Goal: Navigation & Orientation: Find specific page/section

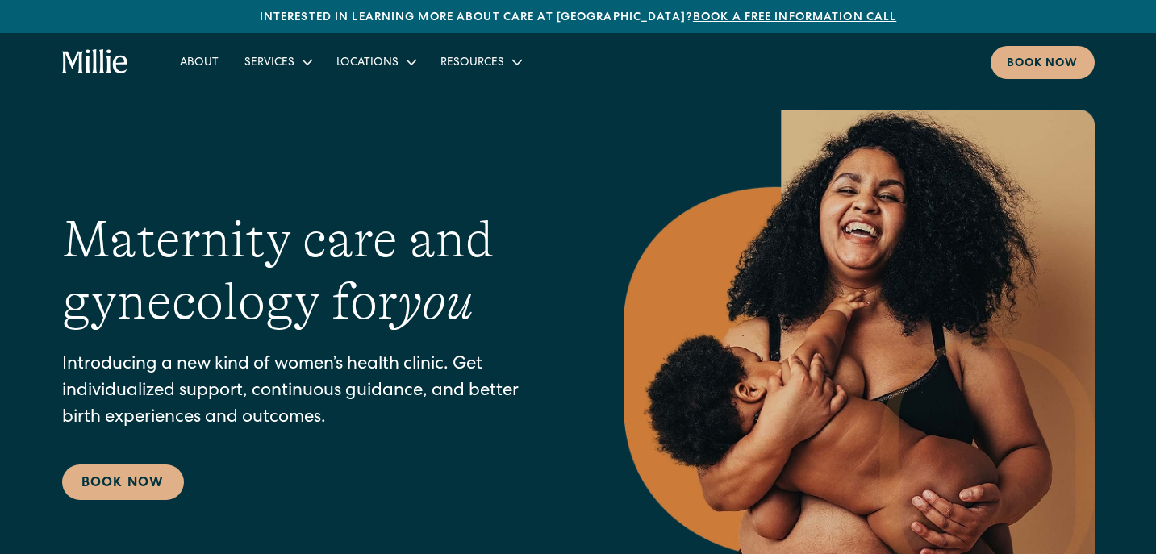
scroll to position [6, 0]
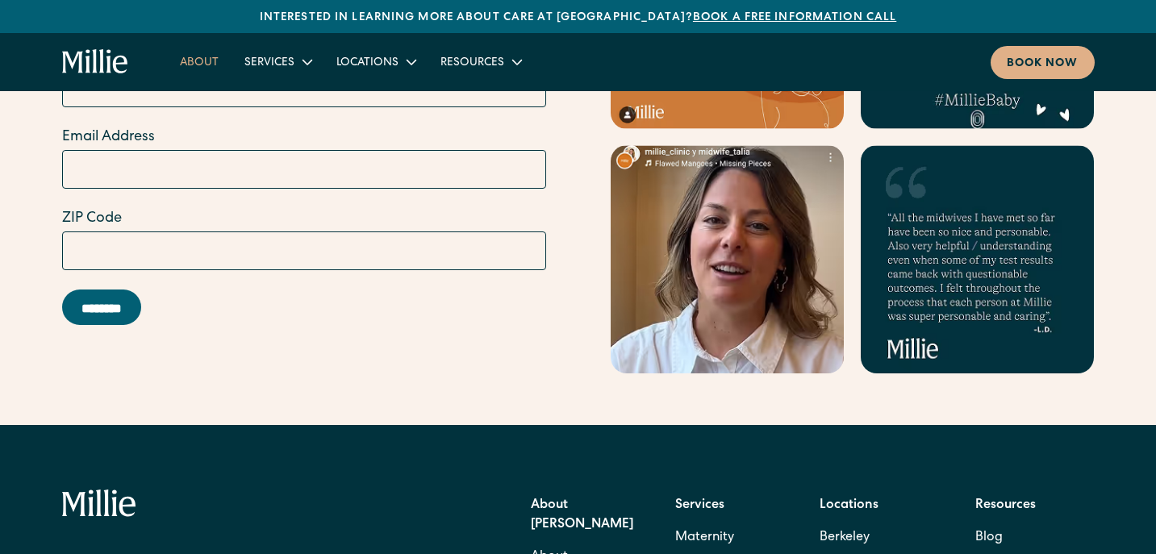
scroll to position [6698, 0]
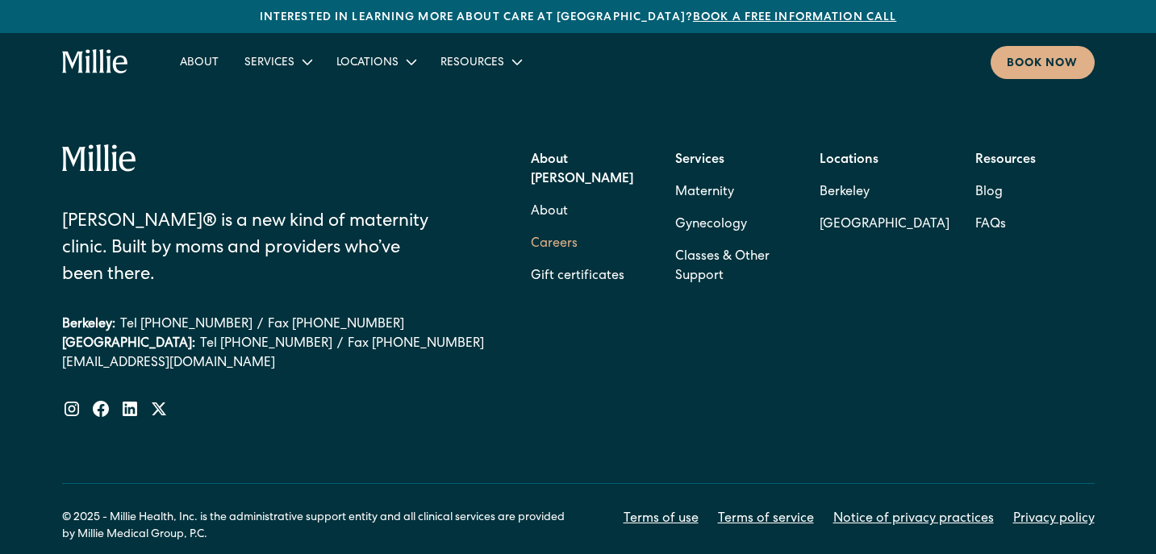
click at [556, 228] on link "Careers" at bounding box center [554, 244] width 47 height 32
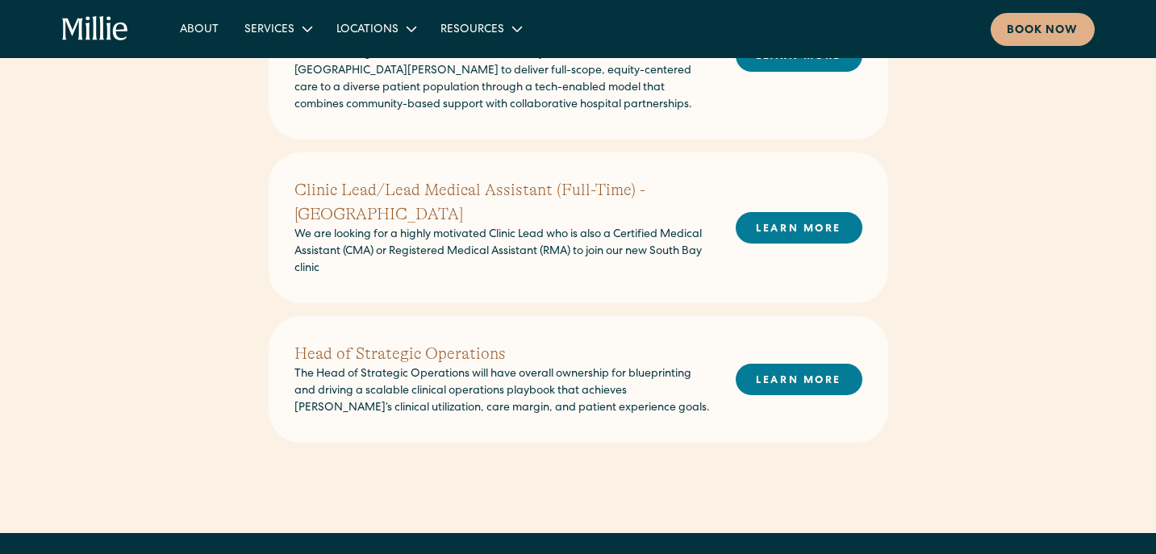
scroll to position [696, 0]
